Goal: Unclear

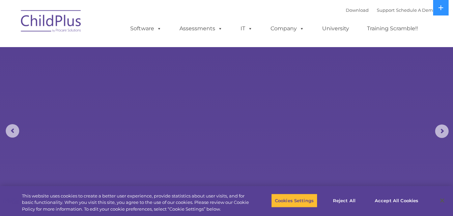
select select "MEDIUM"
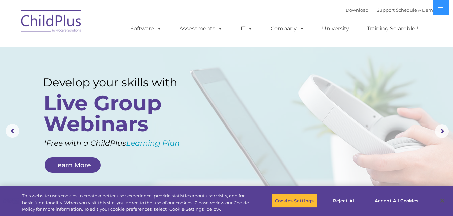
click at [82, 65] on rs-layer at bounding box center [226, 131] width 453 height 263
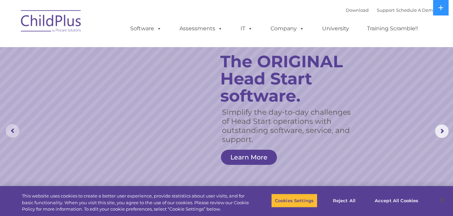
click at [11, 133] on rs-arrow at bounding box center [12, 130] width 13 height 13
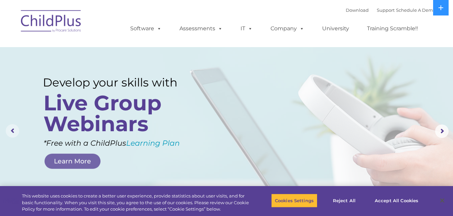
click at [11, 133] on rs-arrow at bounding box center [12, 130] width 13 height 13
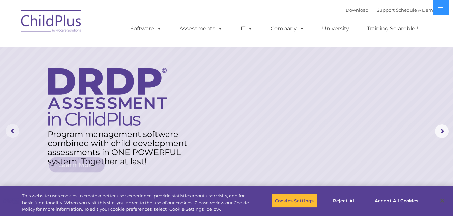
click at [11, 133] on rs-arrow at bounding box center [12, 130] width 13 height 13
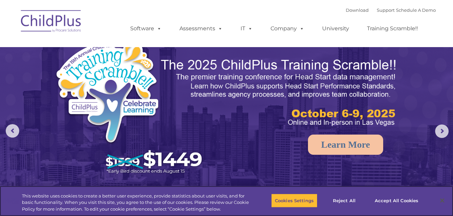
select select "MEDIUM"
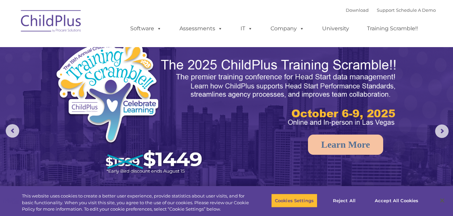
select select "MEDIUM"
